Goal: Complete application form

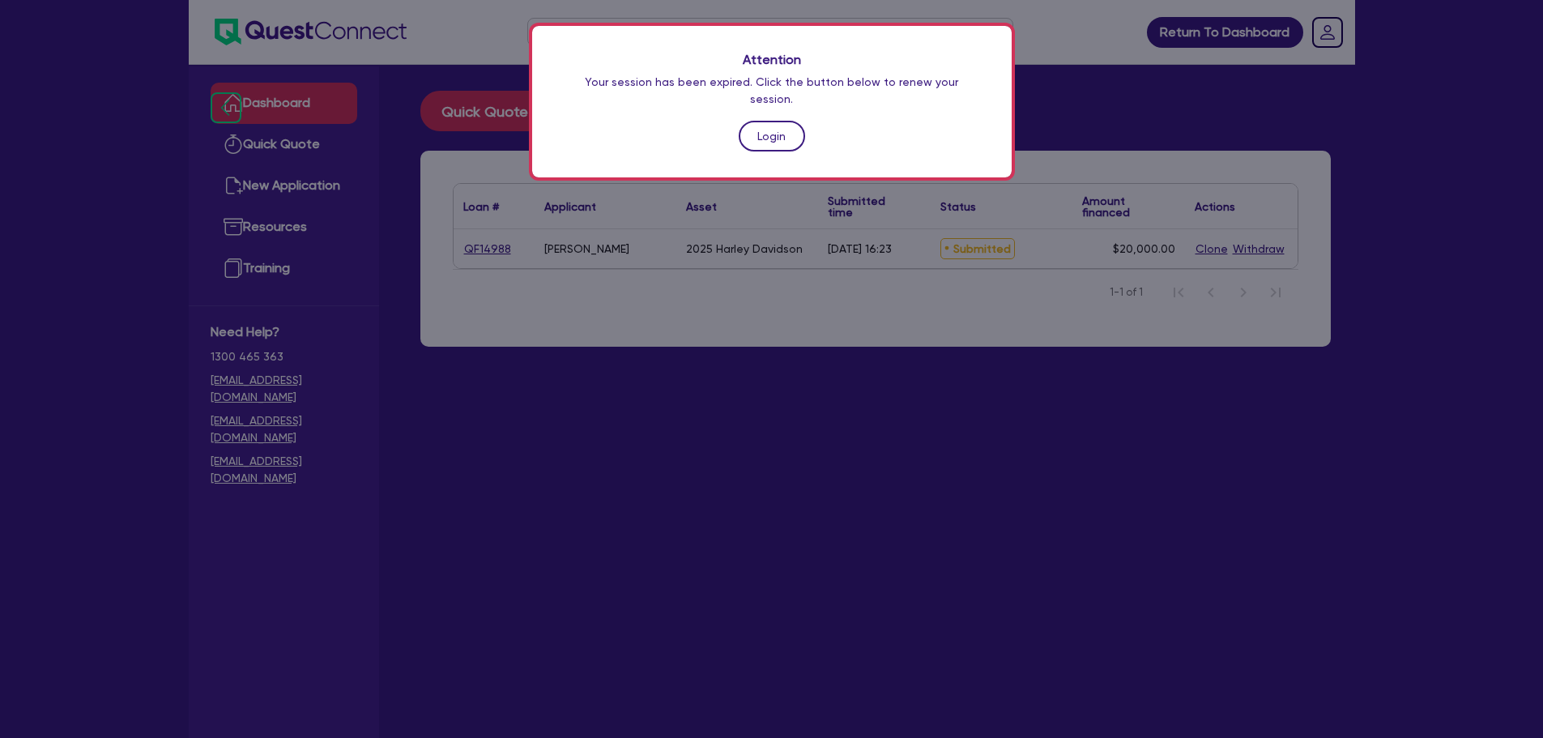
click at [761, 121] on link "Login" at bounding box center [772, 136] width 66 height 31
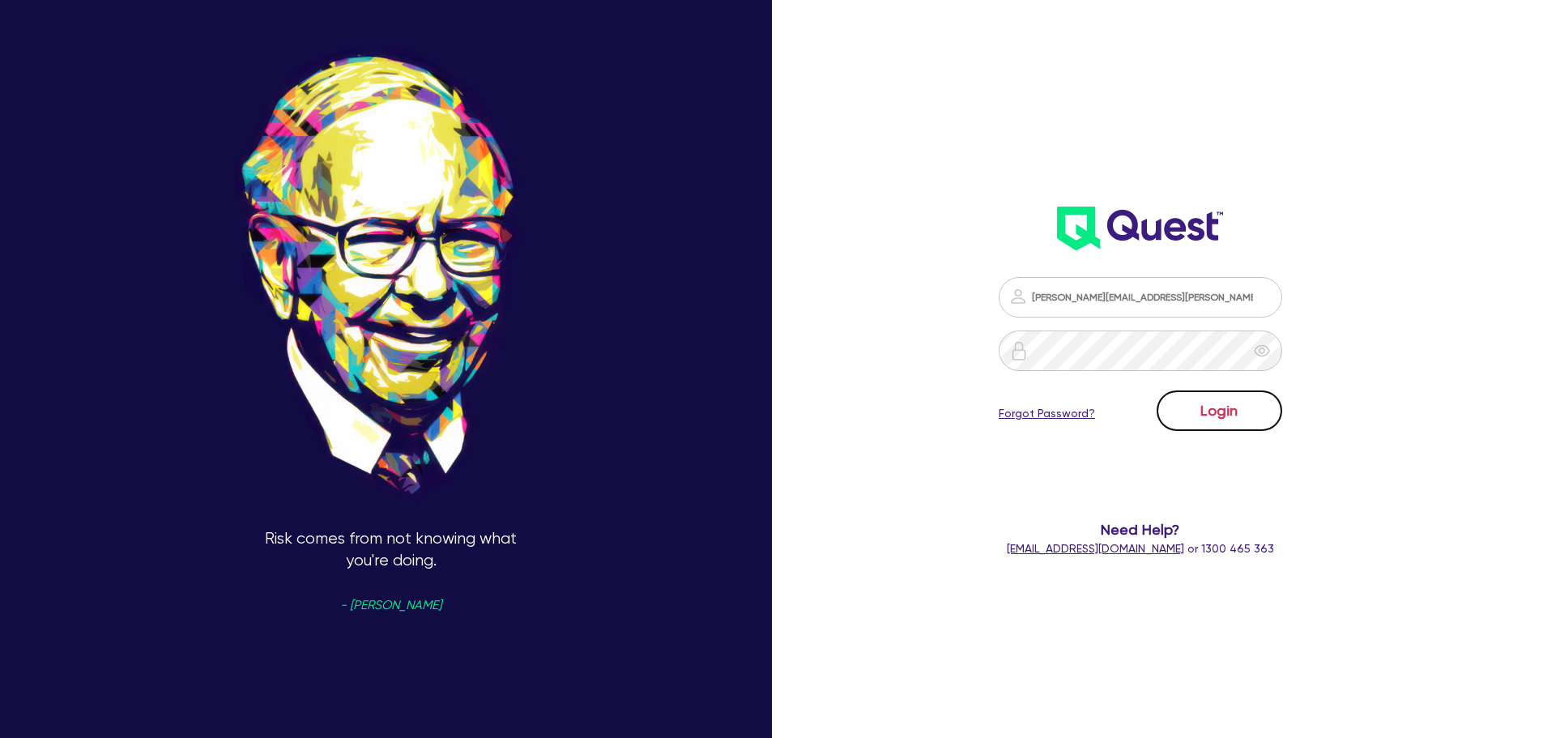
click at [1255, 419] on button "Login" at bounding box center [1220, 410] width 126 height 40
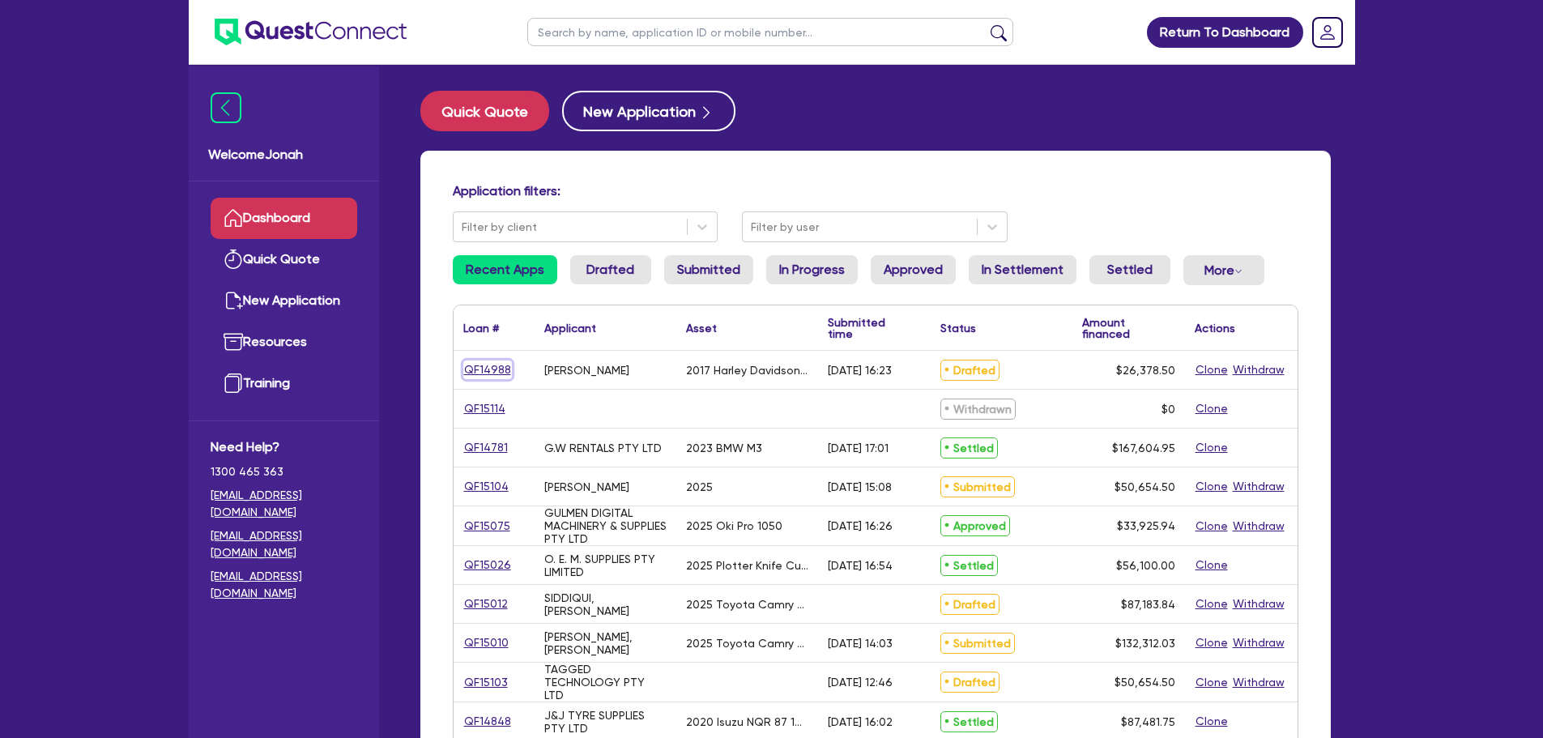
click at [487, 363] on link "QF14988" at bounding box center [487, 369] width 49 height 19
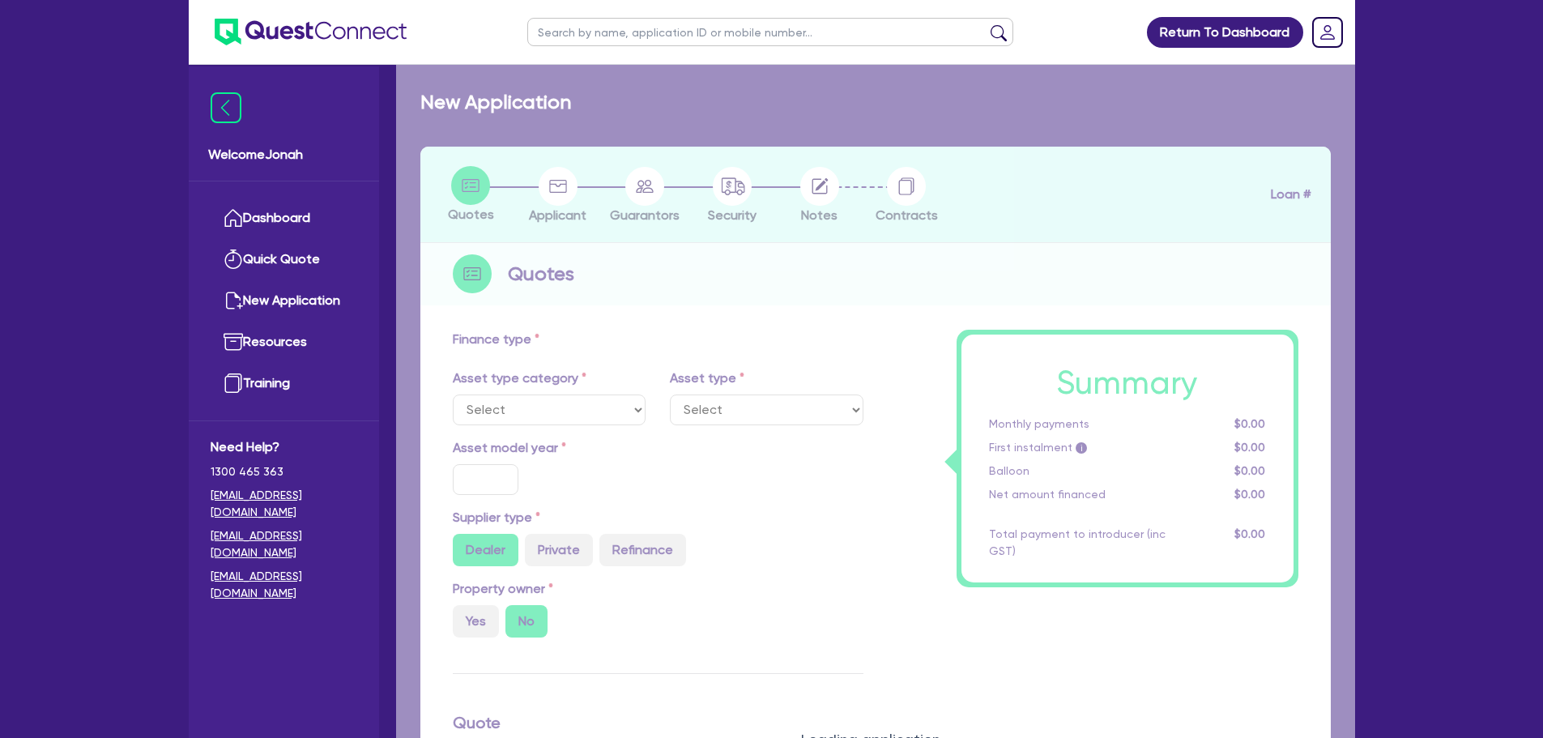
select select "CARS_AND_LIGHT_TRUCKS"
type input "2017"
radio input "true"
type input "26,378.5"
type input "9"
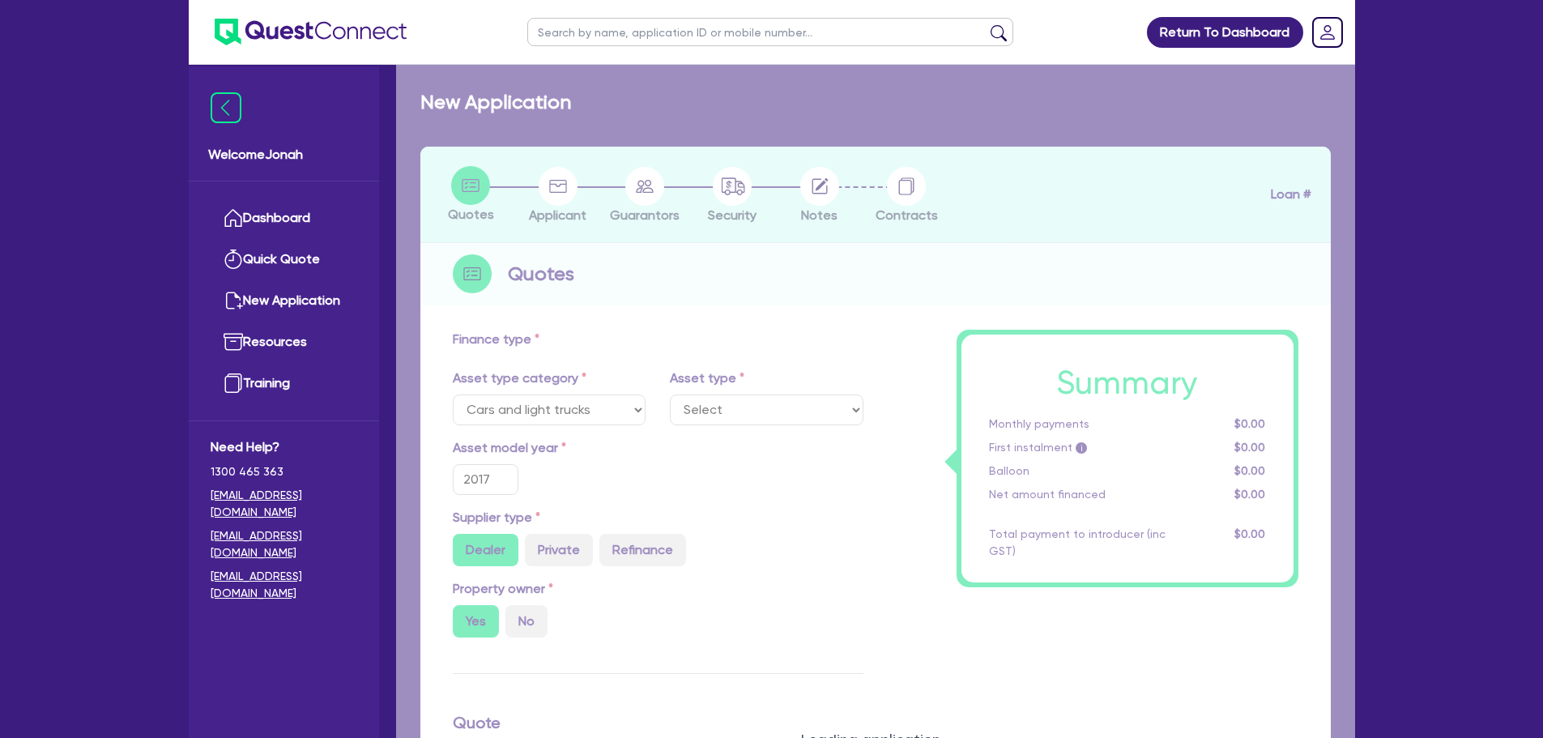
select select "PASSENGER_VEHICLES"
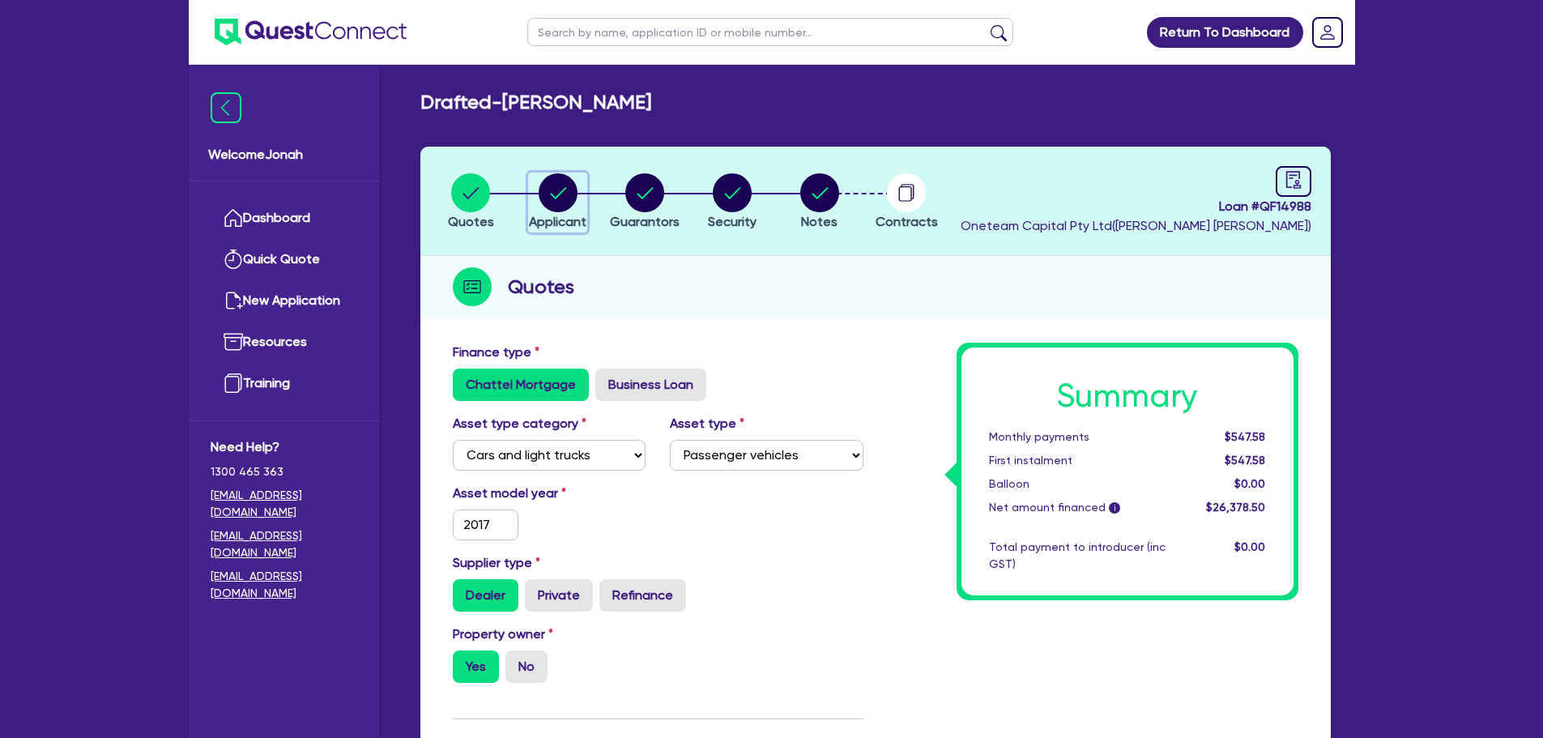
click at [552, 189] on circle "button" at bounding box center [558, 192] width 39 height 39
select select "SOLE_TRADER"
select select "HEALTH_BEAUTY"
select select "HAIR_BEAUTY_SALONS"
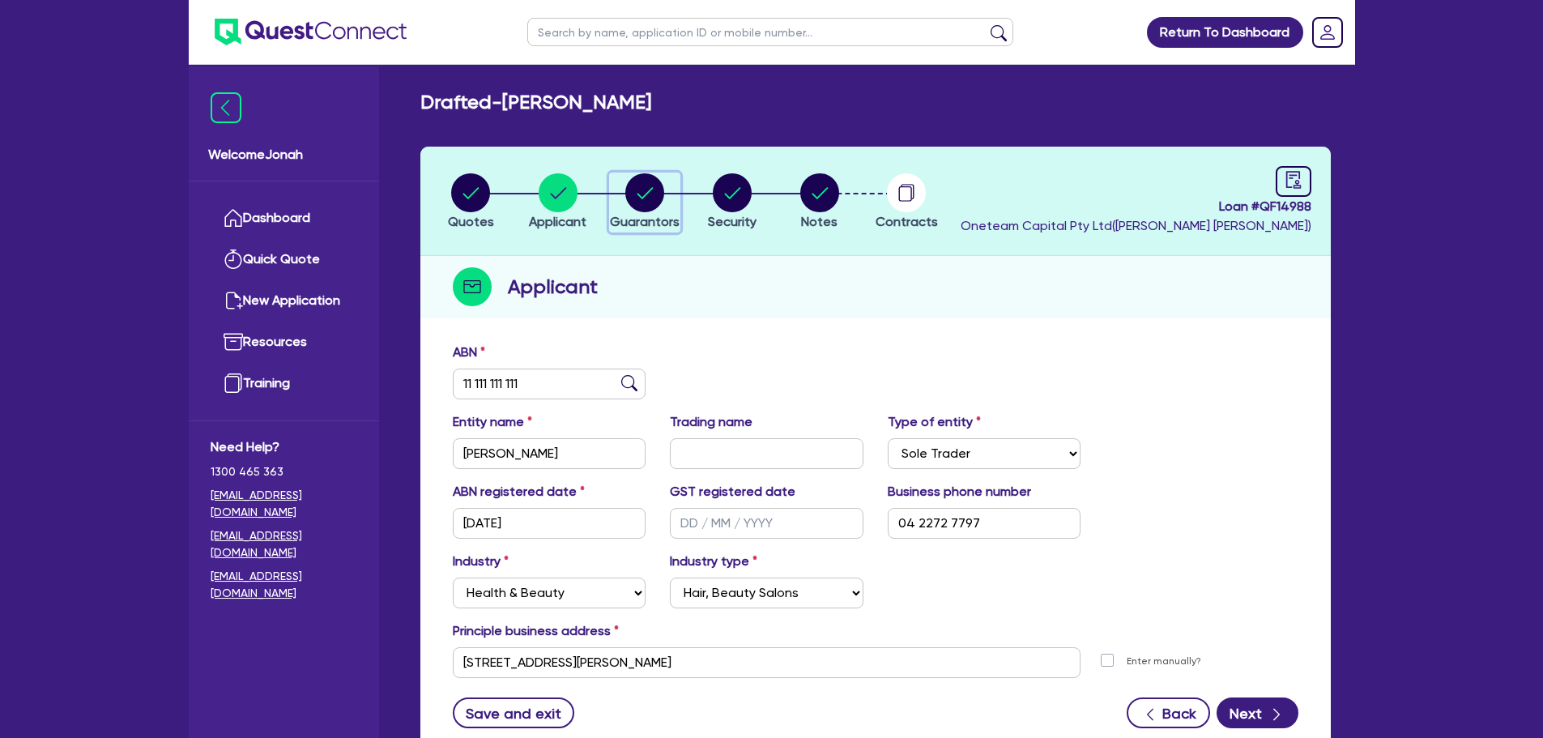
click at [650, 188] on circle "button" at bounding box center [644, 192] width 39 height 39
select select "MR"
select select "SA"
select select "SINGLE"
select select "PROPERTY"
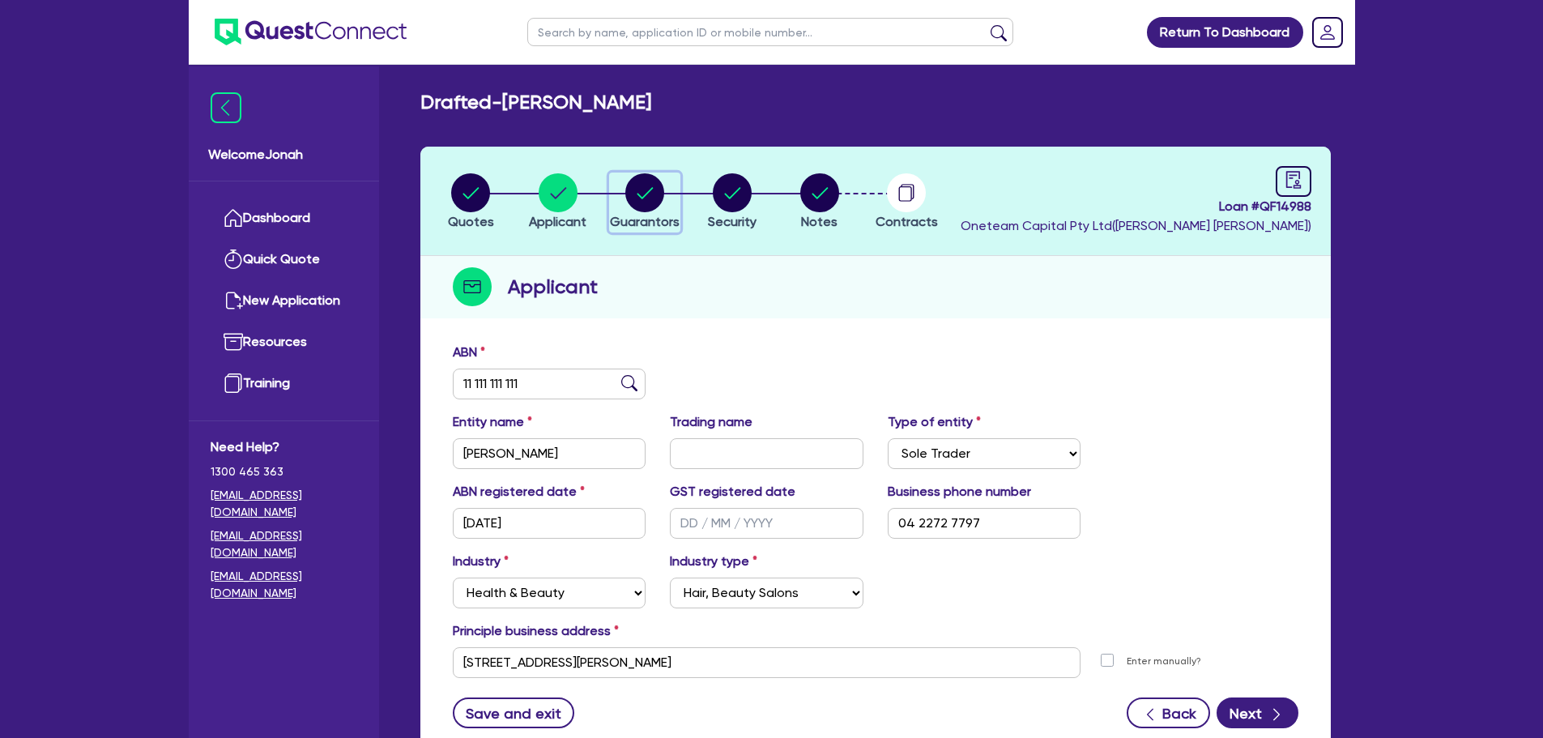
select select "HOUSEHOLD_PERSONAL"
select select "VEHICLE"
select select "CASH"
select select "MORTGAGE"
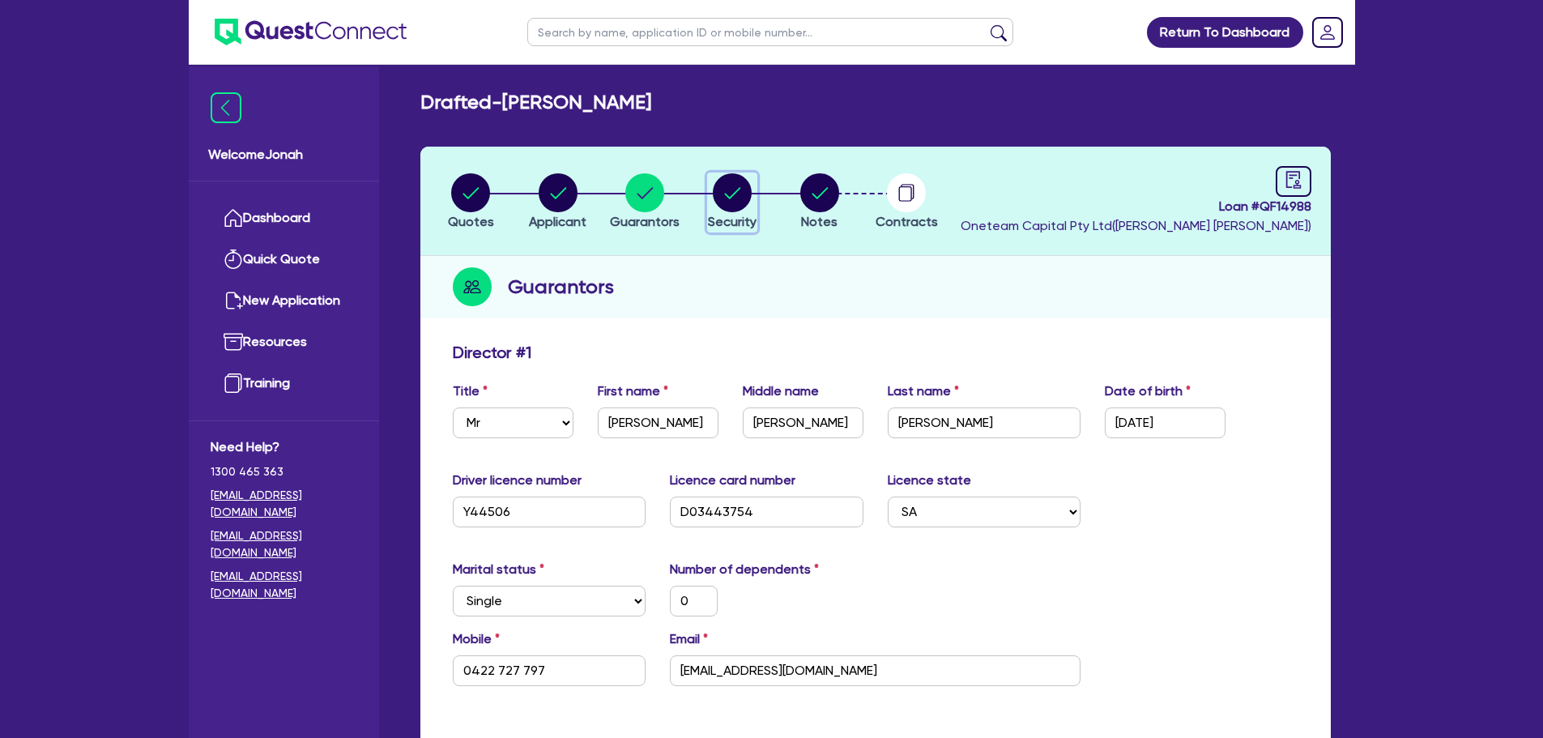
click at [734, 190] on circle "button" at bounding box center [732, 192] width 39 height 39
select select "CARS_AND_LIGHT_TRUCKS"
select select "PASSENGER_VEHICLES"
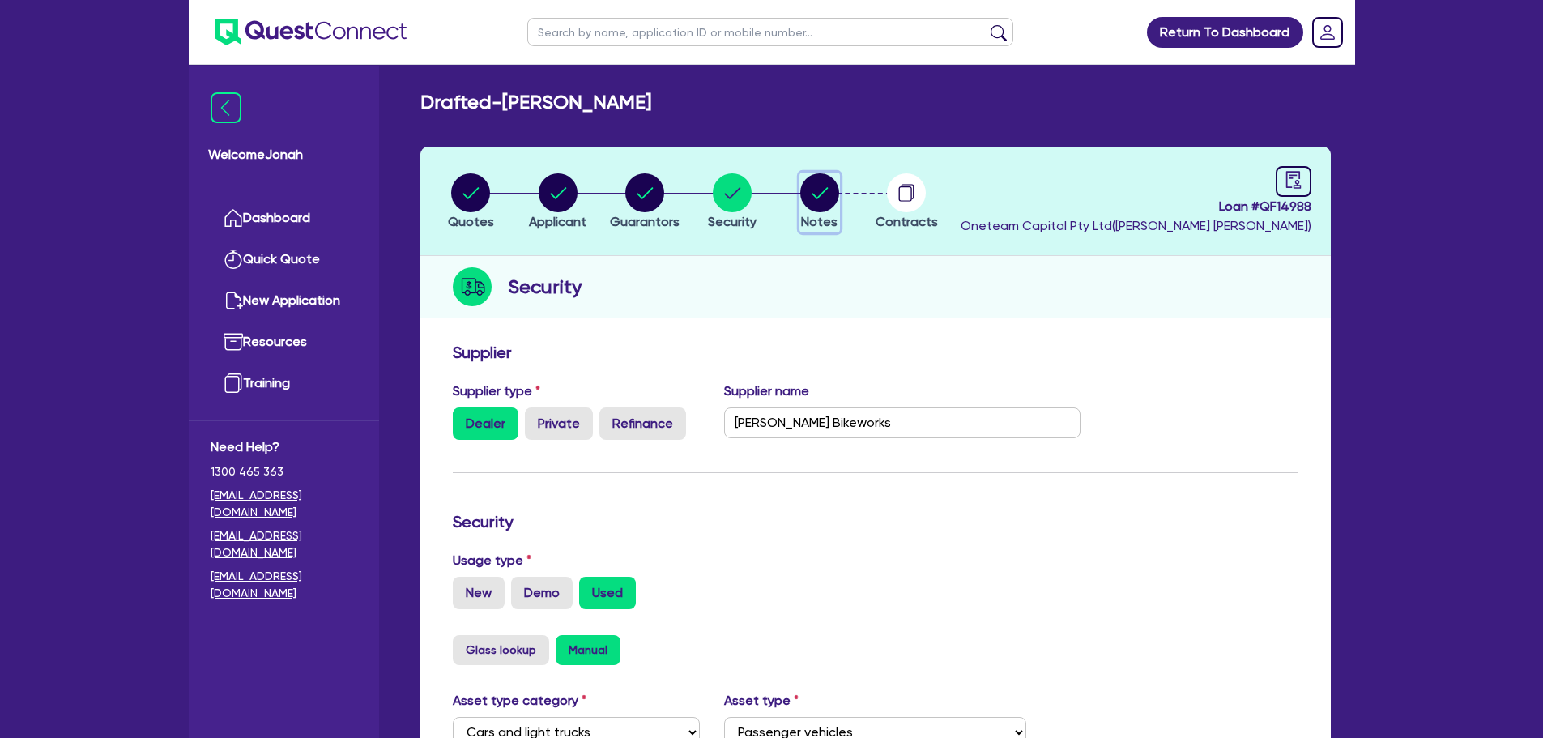
click at [822, 192] on icon "button" at bounding box center [820, 192] width 16 height 11
select select "Other"
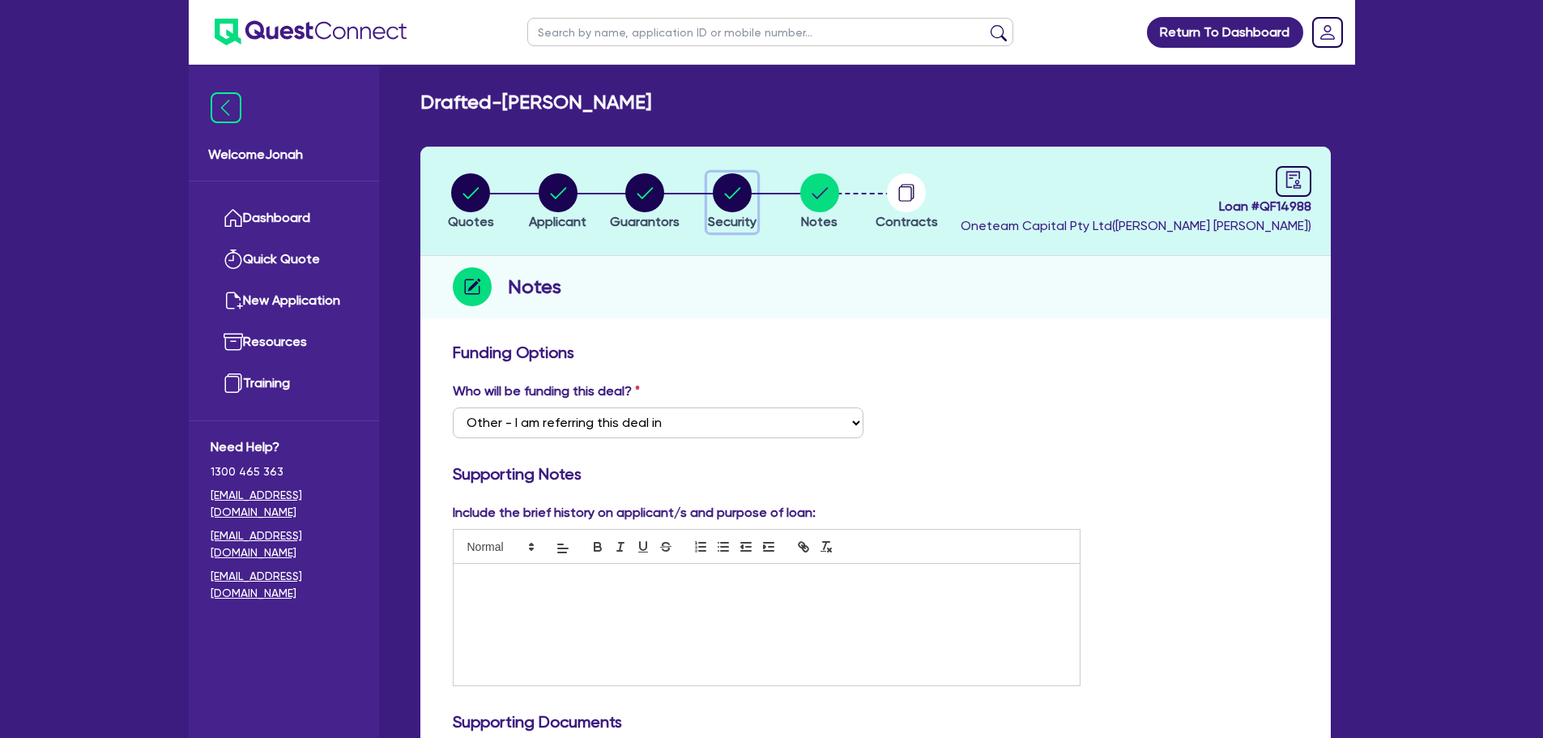
drag, startPoint x: 735, startPoint y: 195, endPoint x: 769, endPoint y: 220, distance: 42.3
click at [735, 194] on circle "button" at bounding box center [732, 192] width 39 height 39
select select "CARS_AND_LIGHT_TRUCKS"
select select "PASSENGER_VEHICLES"
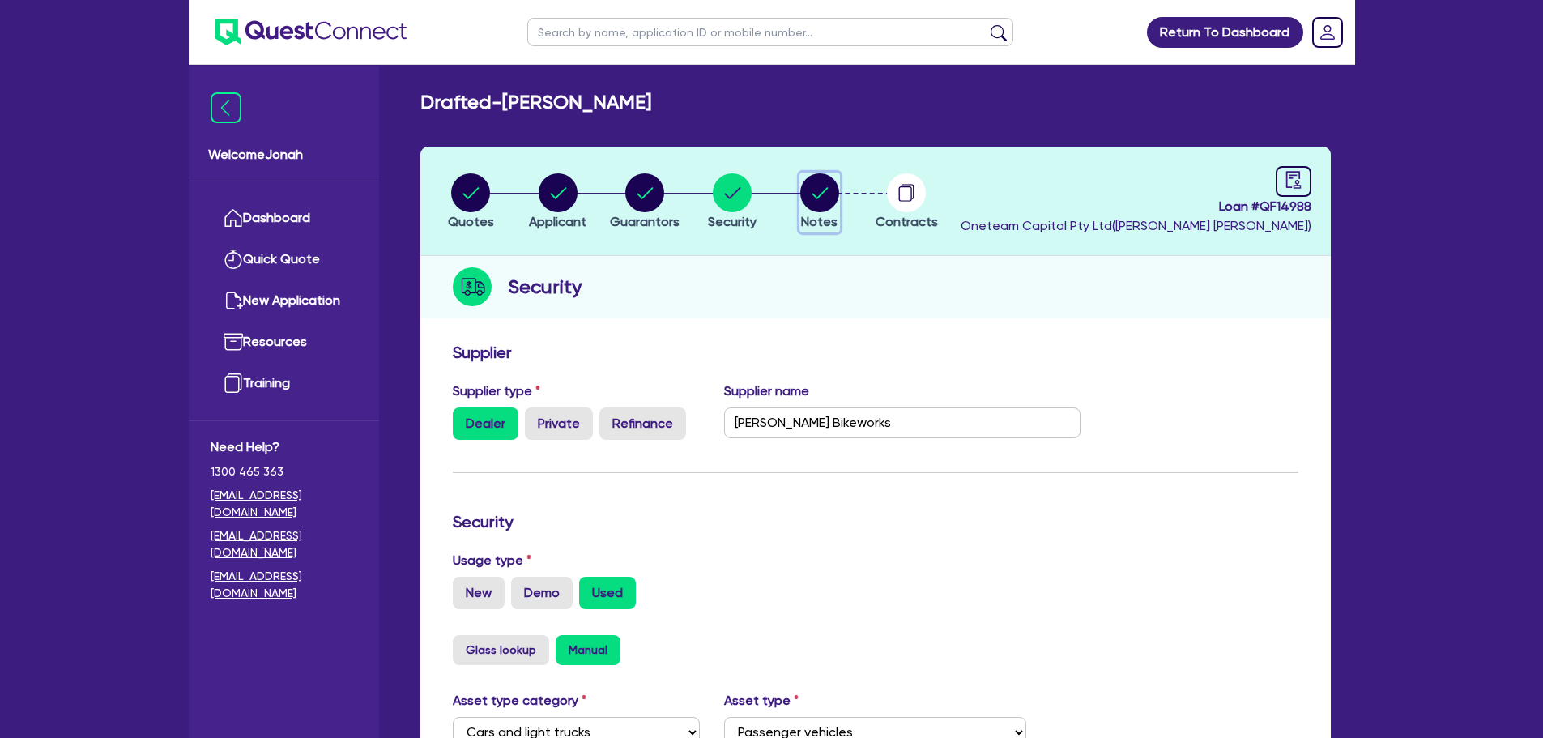
click at [834, 200] on circle "button" at bounding box center [819, 192] width 39 height 39
select select "Other"
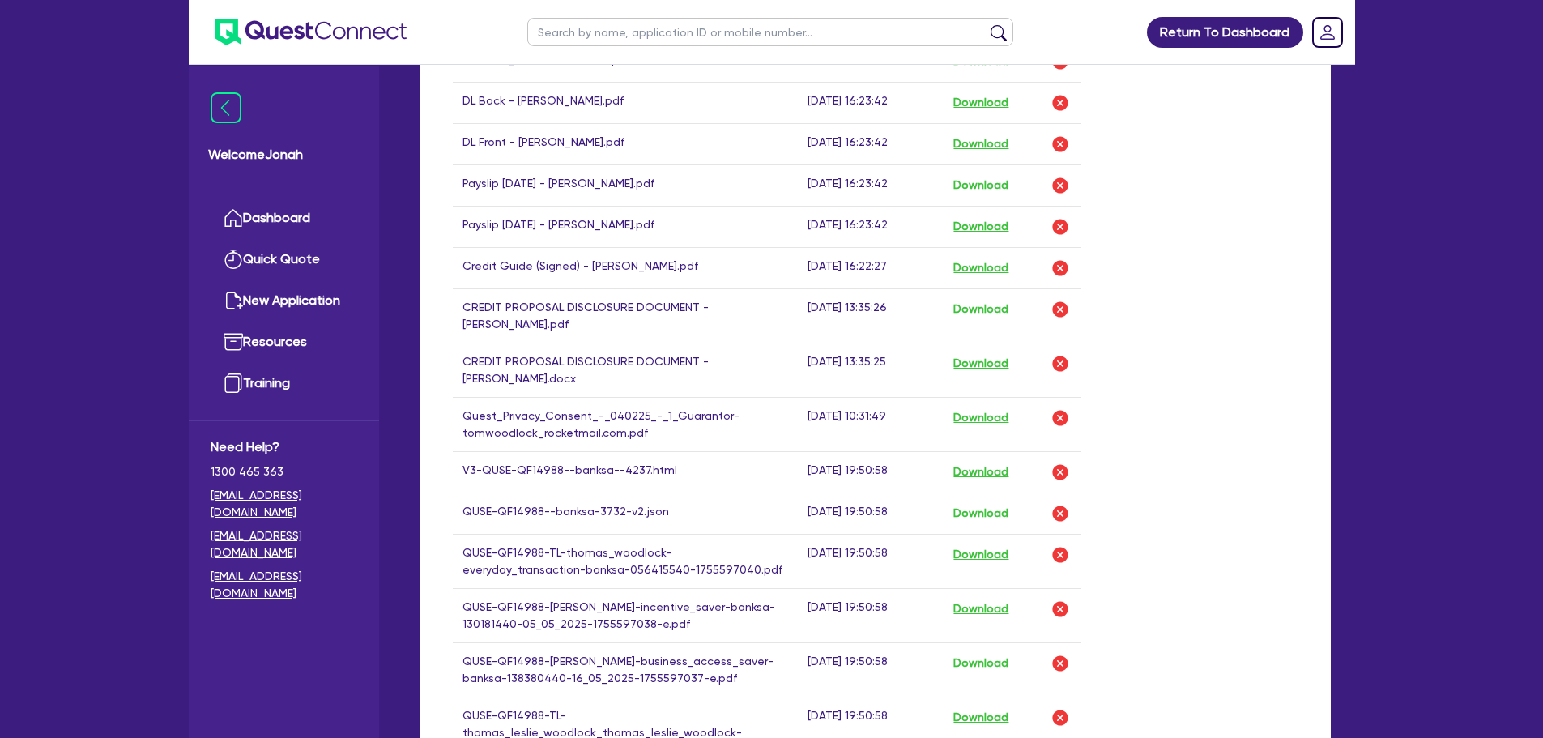
scroll to position [1053, 0]
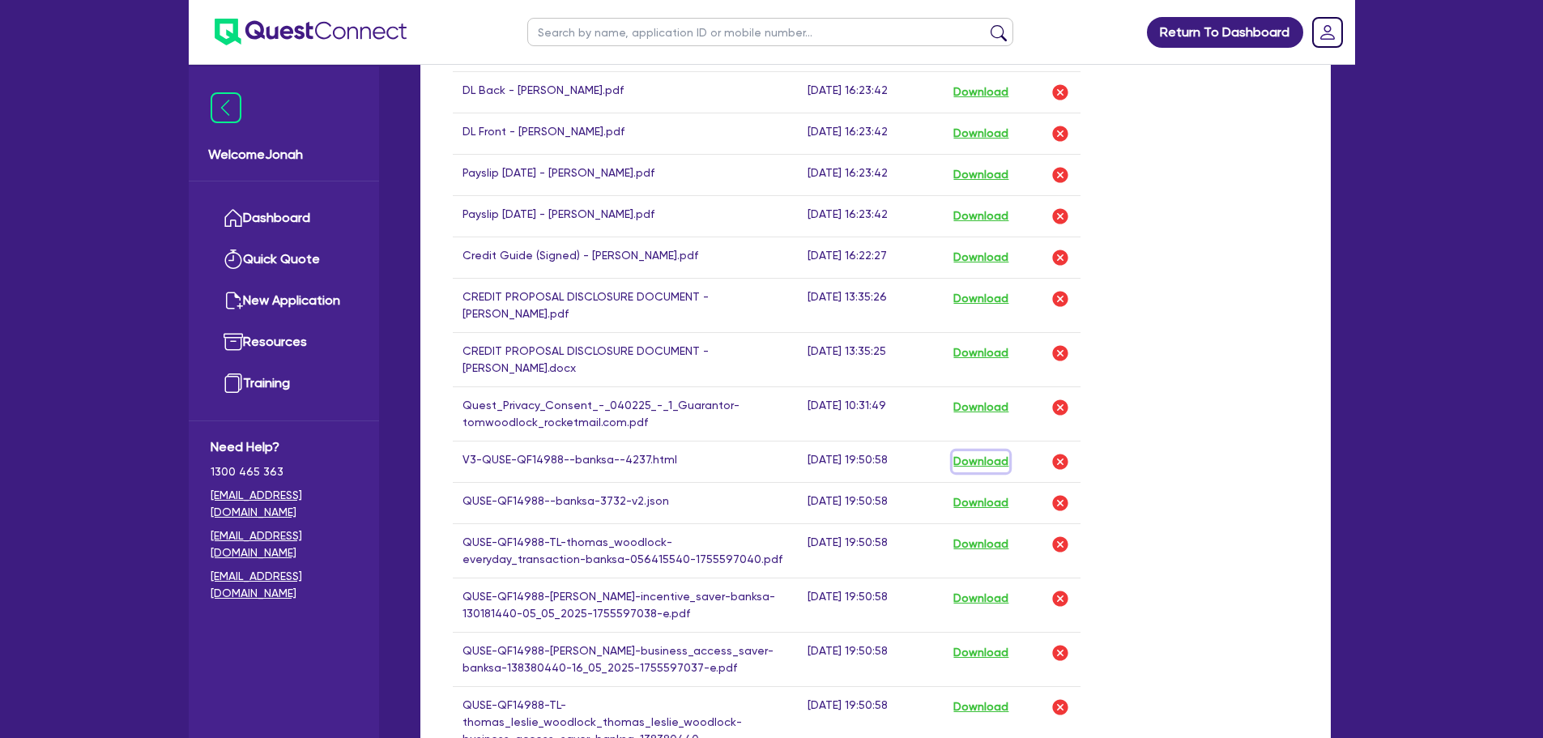
click at [970, 458] on button "Download" at bounding box center [981, 461] width 57 height 21
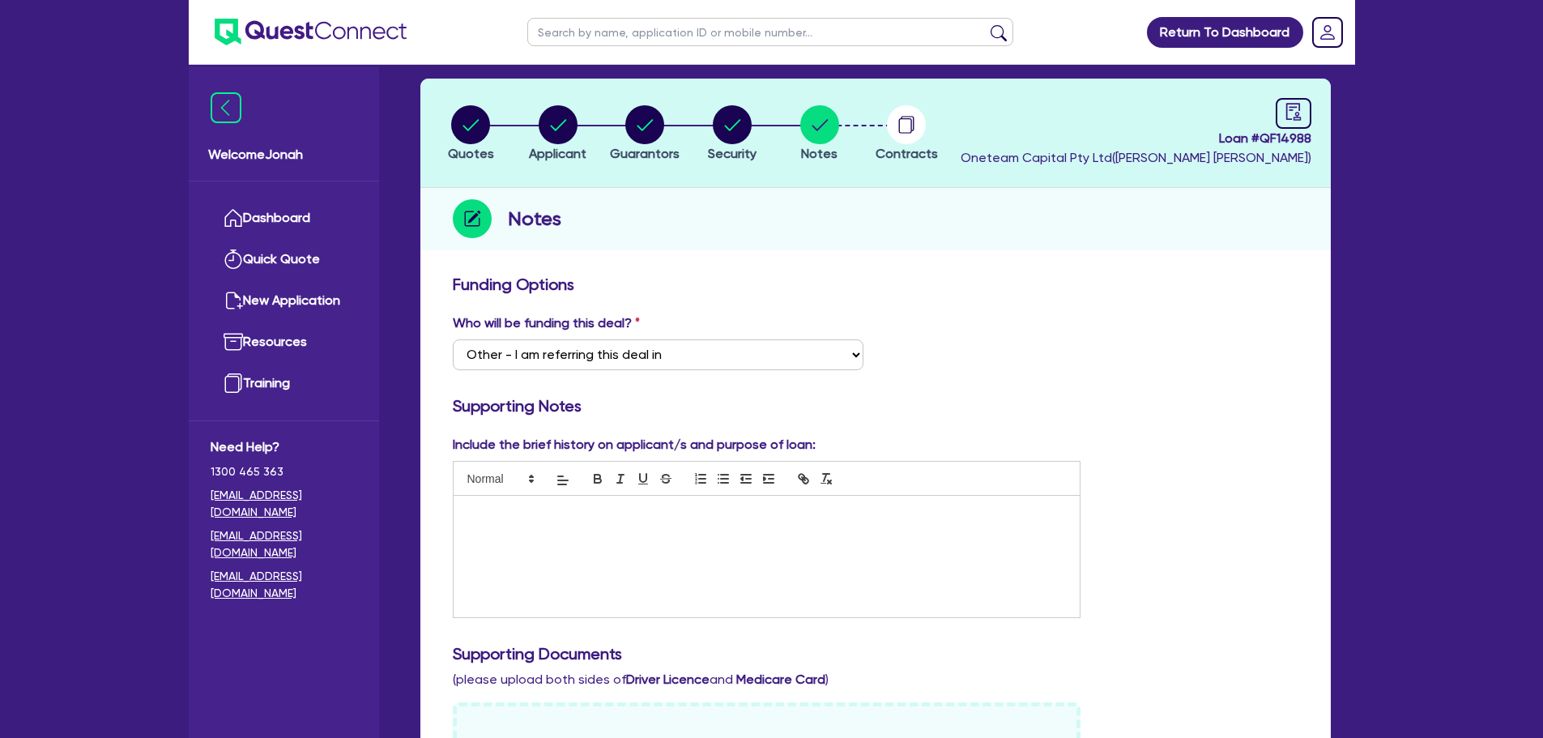
scroll to position [0, 0]
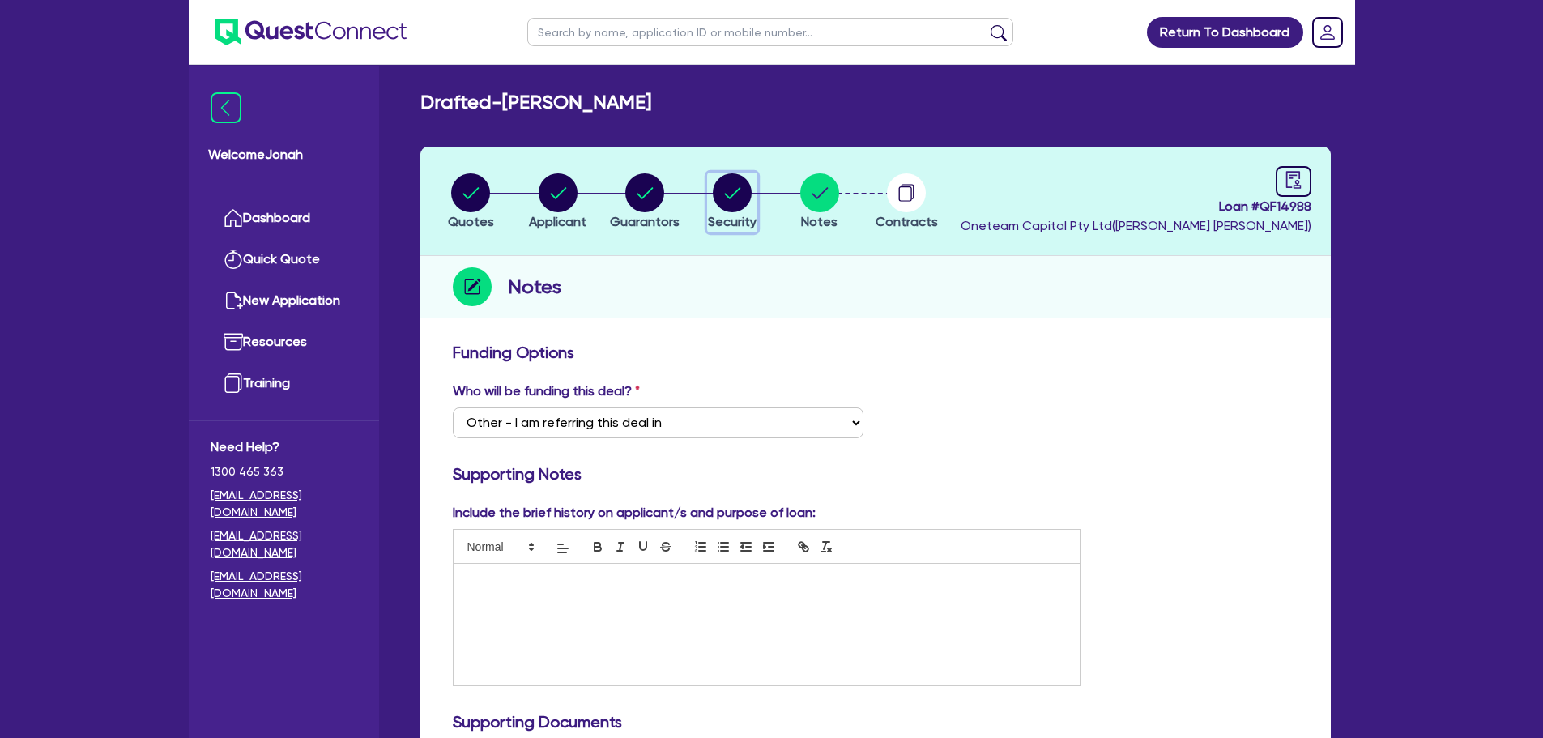
click at [735, 202] on circle "button" at bounding box center [732, 192] width 39 height 39
select select "CARS_AND_LIGHT_TRUCKS"
select select "PASSENGER_VEHICLES"
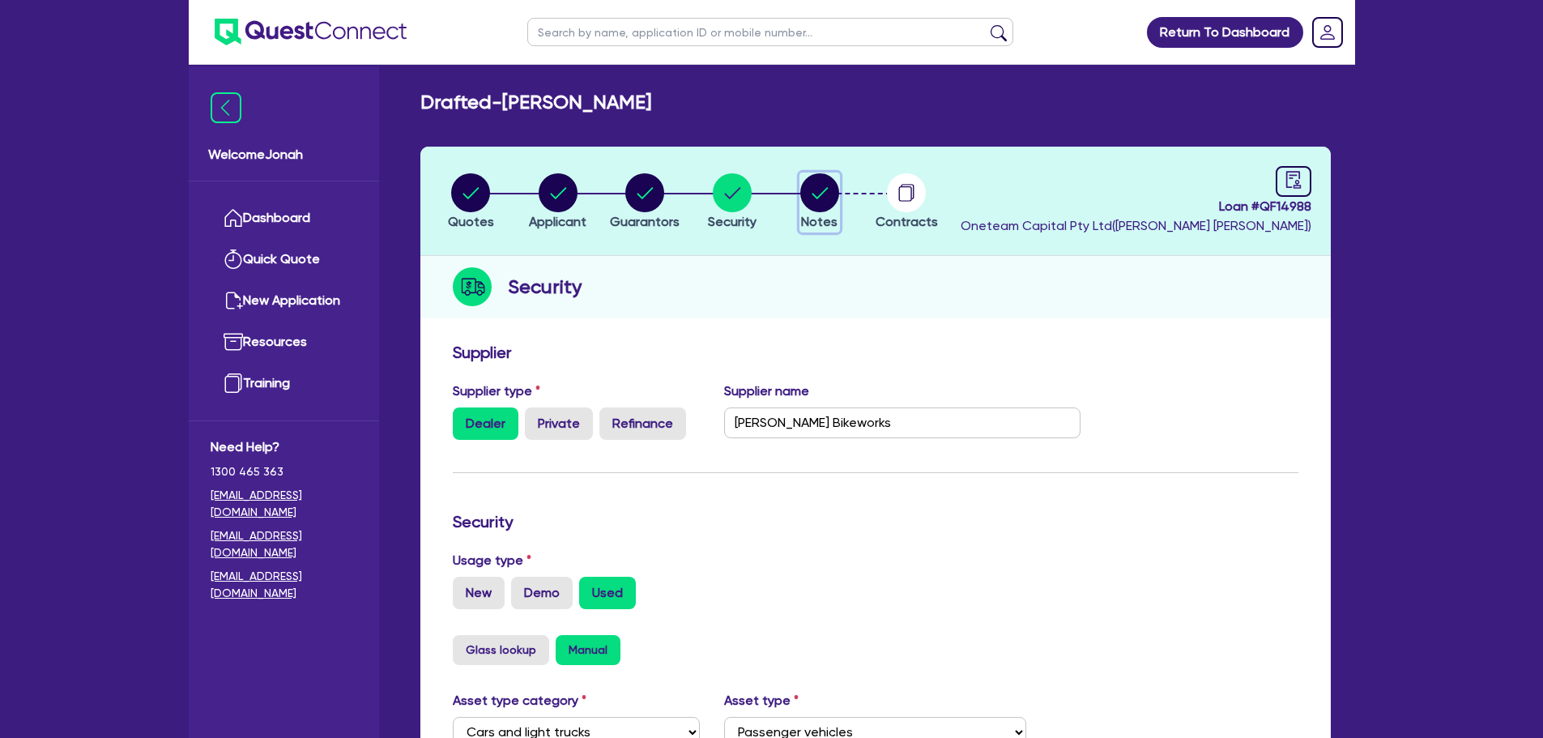
click at [820, 202] on circle "button" at bounding box center [819, 192] width 39 height 39
select select "Other"
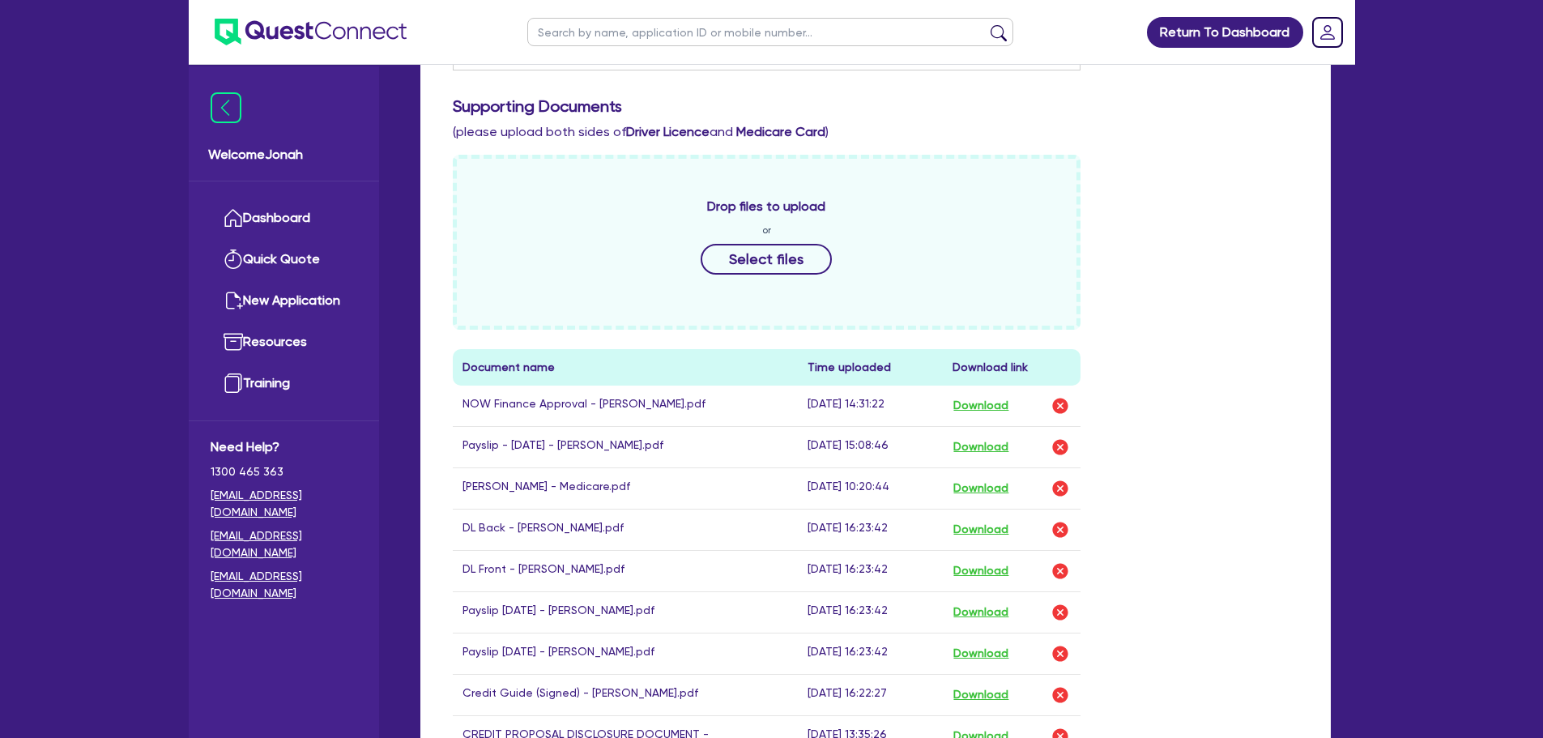
scroll to position [648, 0]
